Goal: Task Accomplishment & Management: Use online tool/utility

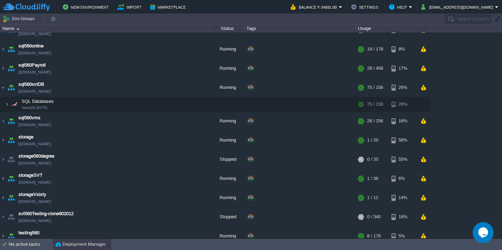
click at [76, 240] on div "Deployment Manager" at bounding box center [82, 244] width 59 height 11
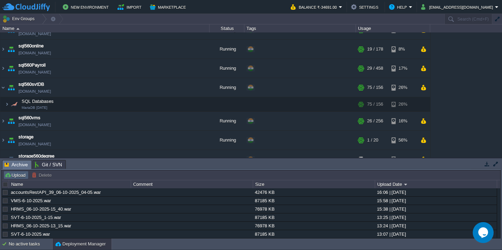
click at [17, 174] on button "Upload" at bounding box center [16, 175] width 23 height 6
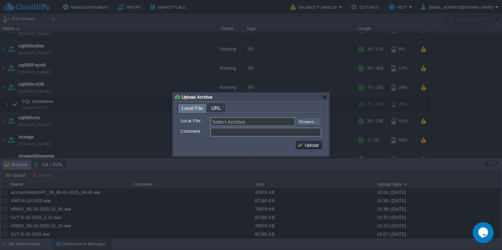
click at [307, 121] on input "file" at bounding box center [277, 122] width 88 height 8
type input "C:\fakepath\HRMS_06-10-2025-19_00.war"
type input "HRMS_06-10-2025-19_00.war"
click at [313, 148] on button "Upload" at bounding box center [309, 145] width 23 height 6
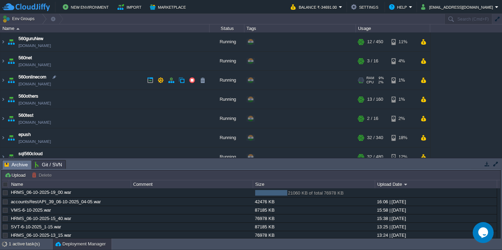
click at [103, 78] on td "560onlinecom [DOMAIN_NAME]" at bounding box center [104, 80] width 209 height 19
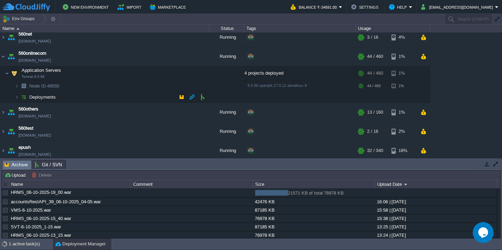
click at [97, 98] on td "Deployments" at bounding box center [104, 97] width 209 height 11
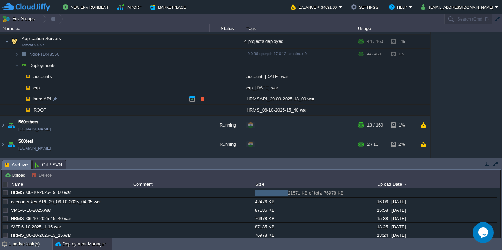
scroll to position [152, 0]
click at [202, 108] on button "button" at bounding box center [203, 109] width 6 height 6
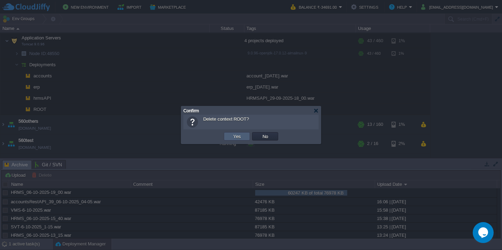
click at [233, 136] on button "Yes" at bounding box center [237, 136] width 12 height 6
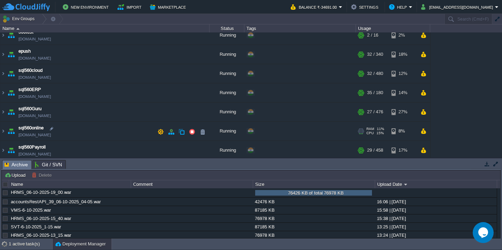
scroll to position [267, 0]
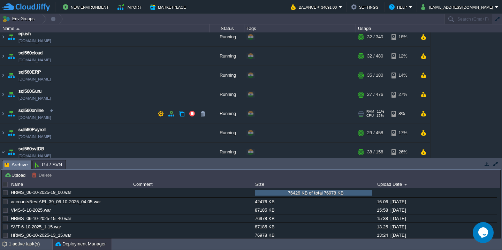
click at [102, 116] on td "sql560online [DOMAIN_NAME]" at bounding box center [104, 113] width 209 height 19
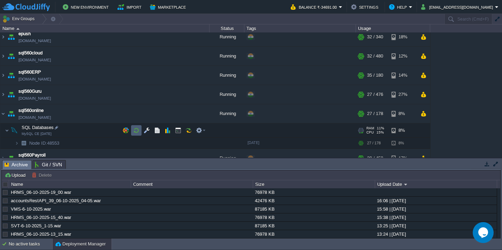
click at [137, 131] on button "button" at bounding box center [136, 130] width 6 height 6
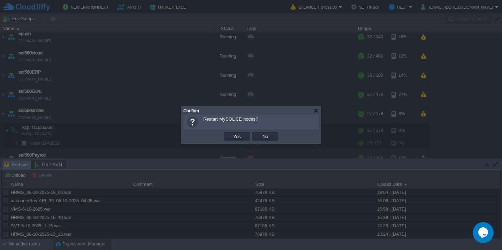
click at [231, 133] on button "Yes" at bounding box center [237, 136] width 12 height 6
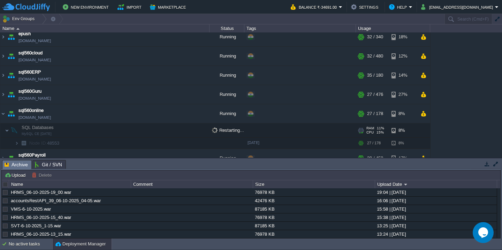
scroll to position [293, 0]
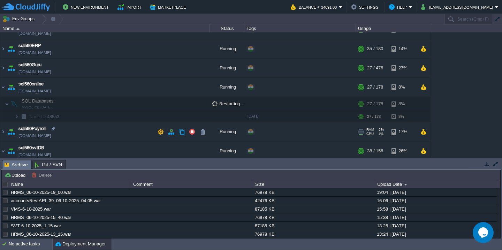
click at [112, 131] on td "sql560Payroll [DOMAIN_NAME]" at bounding box center [104, 131] width 209 height 19
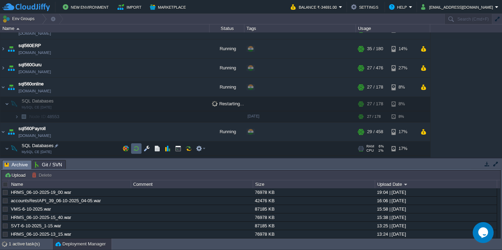
click at [135, 148] on button "button" at bounding box center [136, 149] width 6 height 6
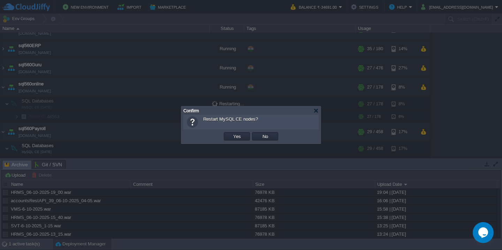
click at [231, 133] on button "Yes" at bounding box center [237, 136] width 12 height 6
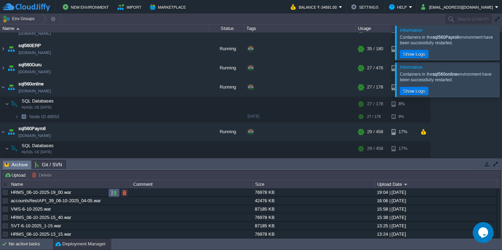
click at [113, 194] on button "button" at bounding box center [114, 193] width 6 height 6
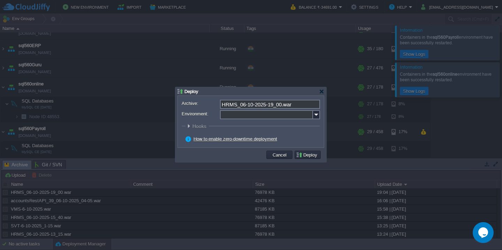
click at [252, 115] on input "Environment:" at bounding box center [266, 114] width 93 height 9
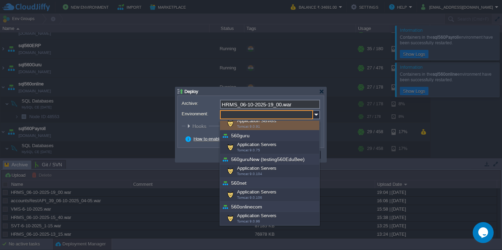
scroll to position [62, 0]
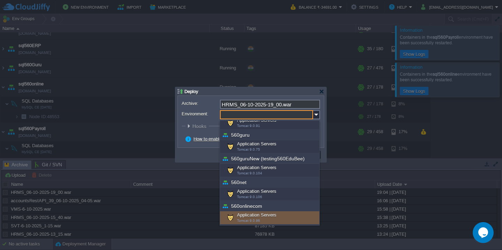
click at [251, 219] on span "Tomcat 9.0.96" at bounding box center [248, 221] width 23 height 4
type input "Application Servers (560onlinecom)"
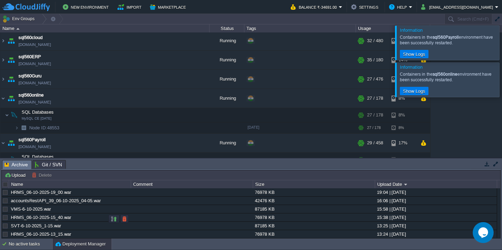
scroll to position [155, 0]
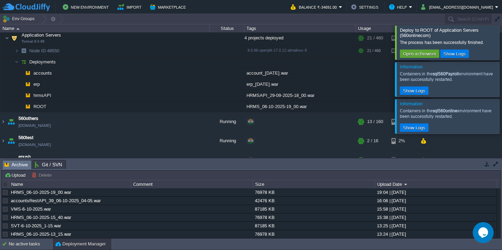
click at [502, 47] on div at bounding box center [511, 42] width 0 height 34
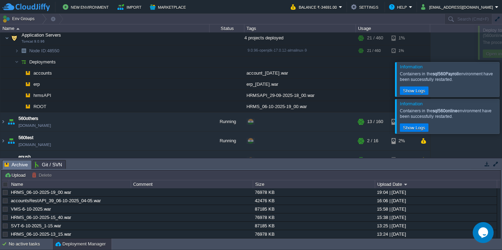
click at [502, 62] on div at bounding box center [511, 79] width 0 height 34
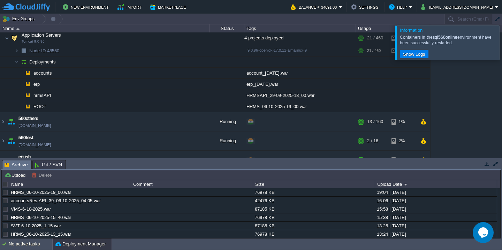
click at [502, 47] on div at bounding box center [511, 42] width 0 height 34
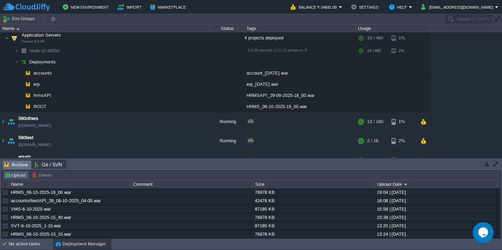
click at [13, 176] on button "Upload" at bounding box center [16, 175] width 23 height 6
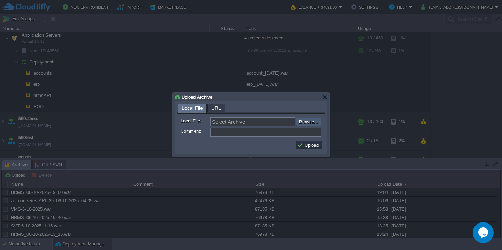
click at [312, 118] on input "file" at bounding box center [277, 122] width 88 height 8
type input "C:\fakepath\erp_06-10-2025_7-50.war"
type input "erp_06-10-2025_7-50.war"
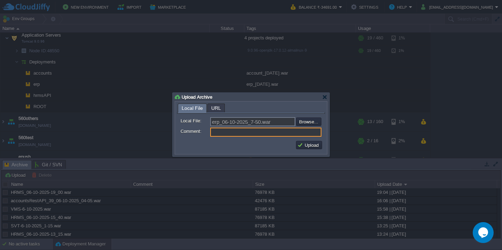
click at [306, 142] on td "Upload" at bounding box center [309, 145] width 26 height 8
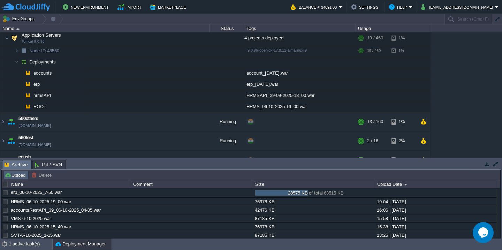
click at [18, 172] on button "Upload" at bounding box center [16, 175] width 23 height 6
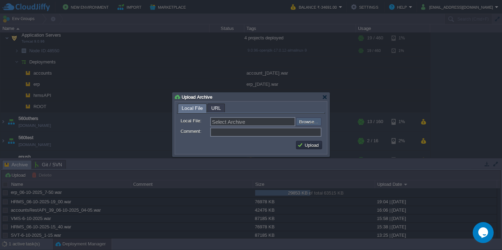
click at [315, 118] on input "file" at bounding box center [277, 122] width 88 height 8
type input "C:\fakepath\account_[DATE].war"
type input "account_[DATE].war"
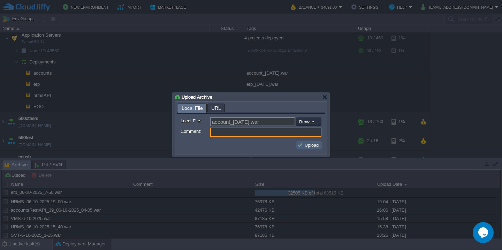
click at [306, 145] on button "Upload" at bounding box center [309, 145] width 23 height 6
